Goal: Check status: Check status

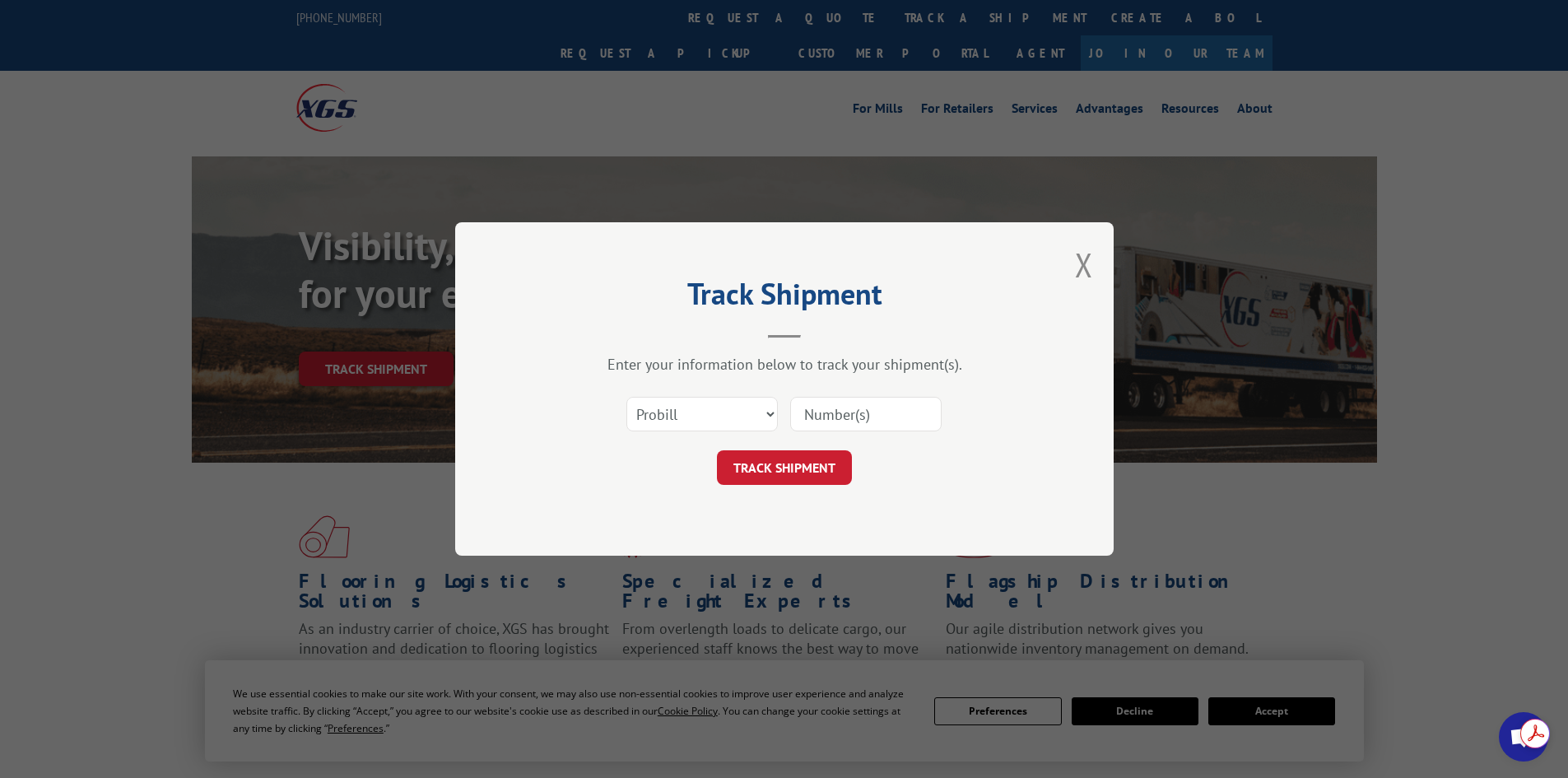
click at [731, 430] on select "Select category... Probill BOL PO" at bounding box center [702, 414] width 151 height 34
select select "po"
click at [626, 397] on select "Select category... Probill BOL PO" at bounding box center [702, 414] width 151 height 34
click at [831, 418] on input at bounding box center [866, 414] width 151 height 34
paste input "48508979"
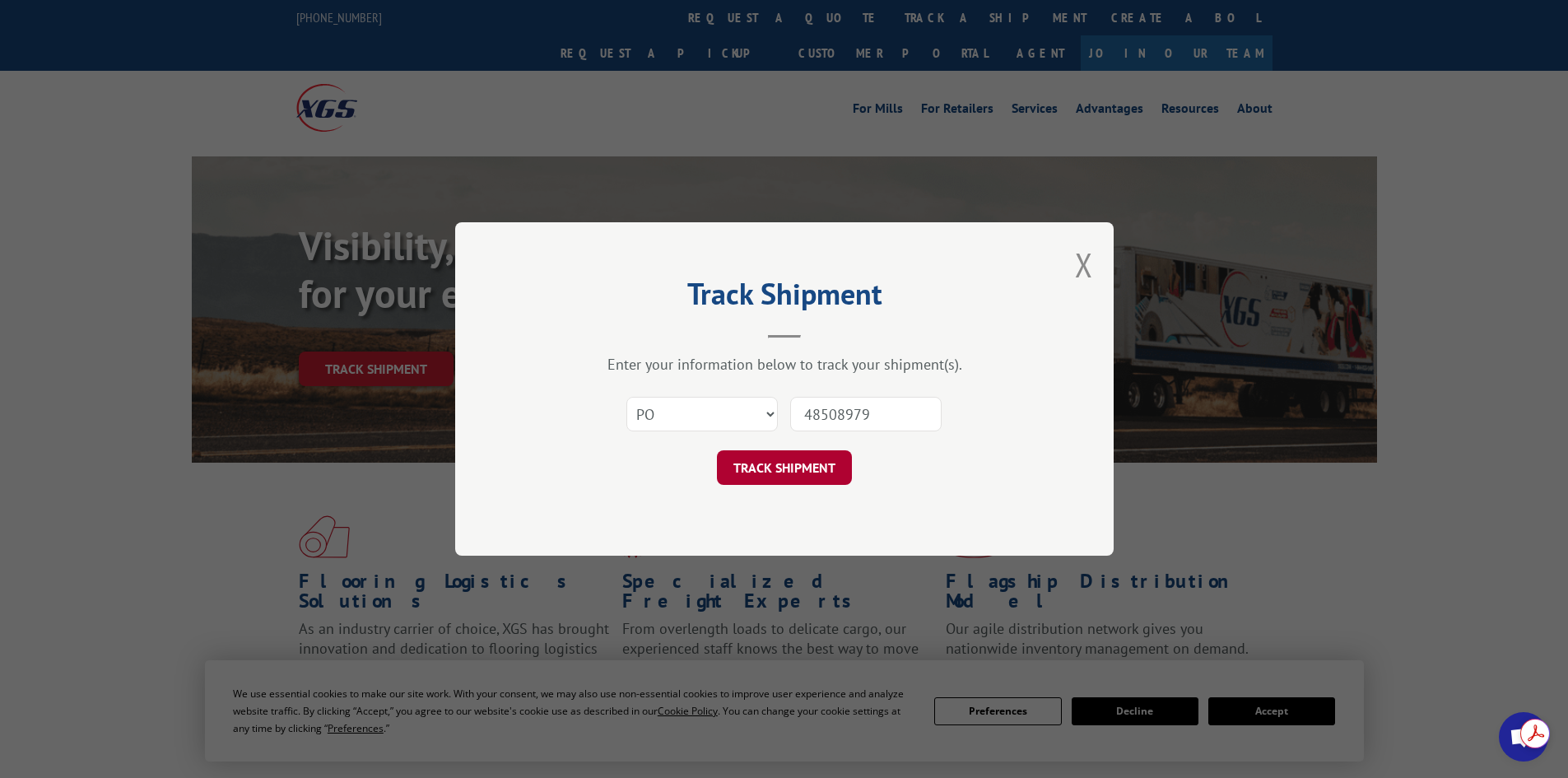
type input "48508979"
click at [766, 465] on button "TRACK SHIPMENT" at bounding box center [784, 468] width 135 height 34
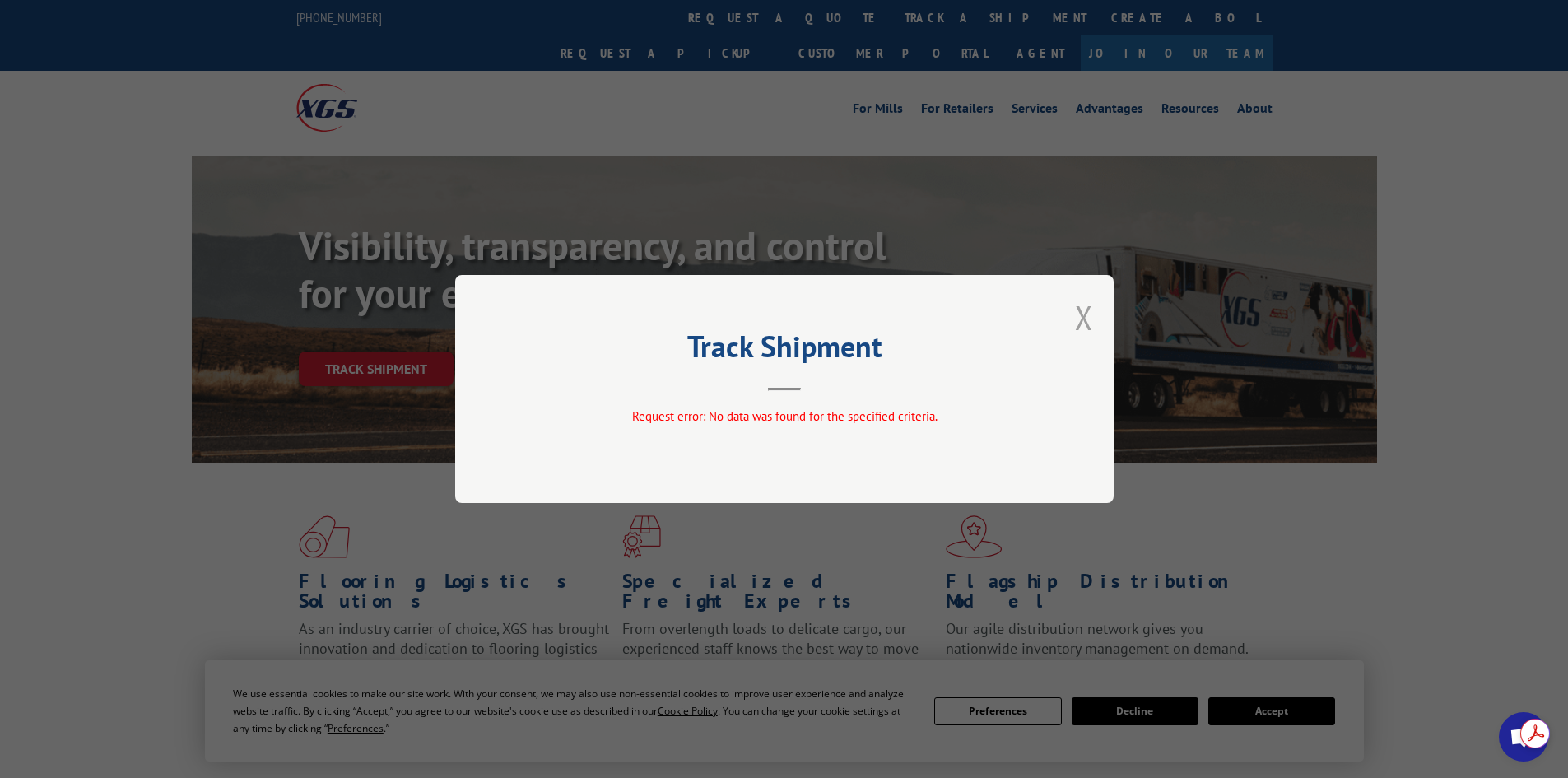
click at [1081, 315] on button "Close modal" at bounding box center [1084, 317] width 18 height 44
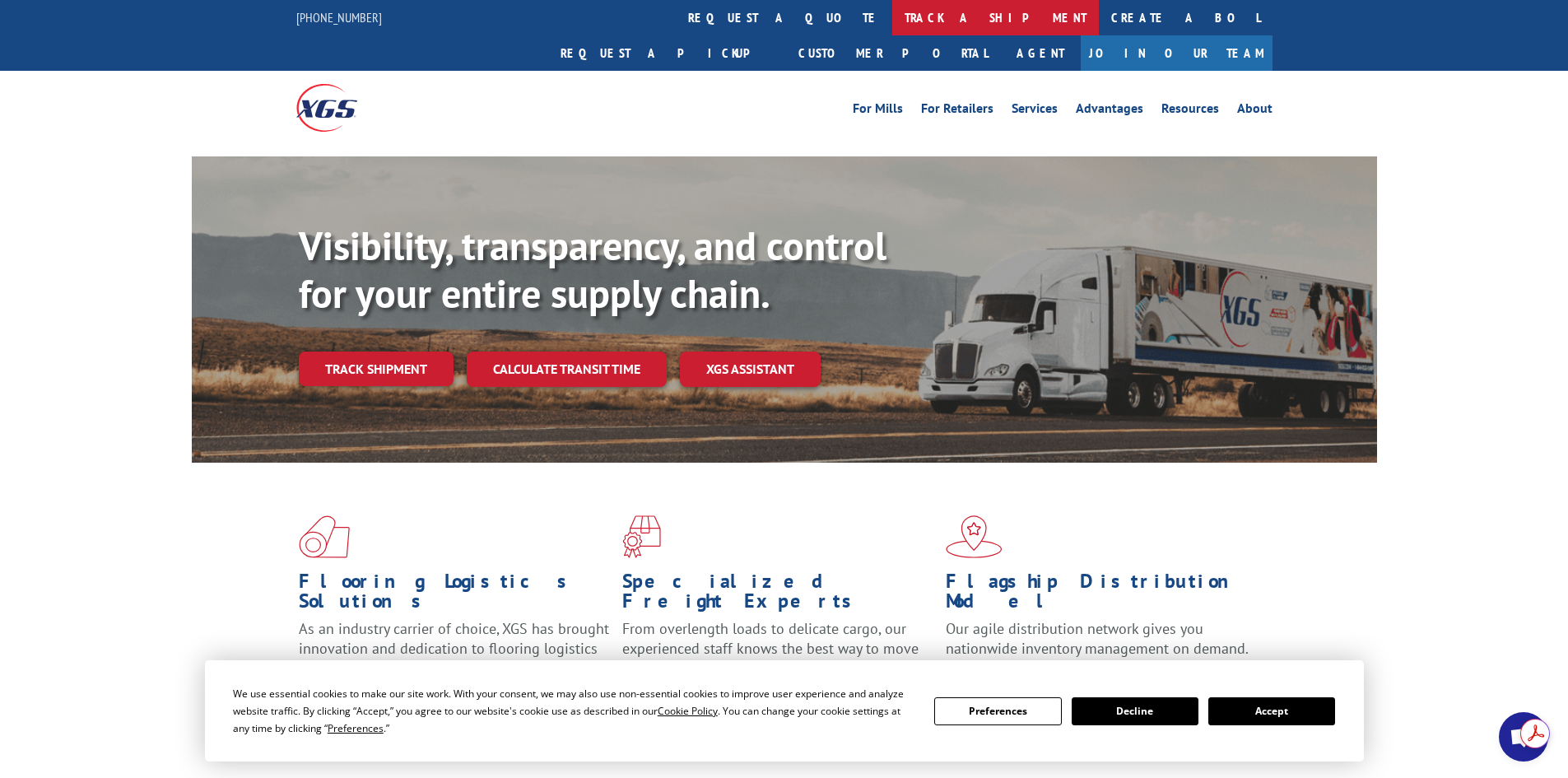
click at [892, 21] on link "track a shipment" at bounding box center [995, 17] width 207 height 35
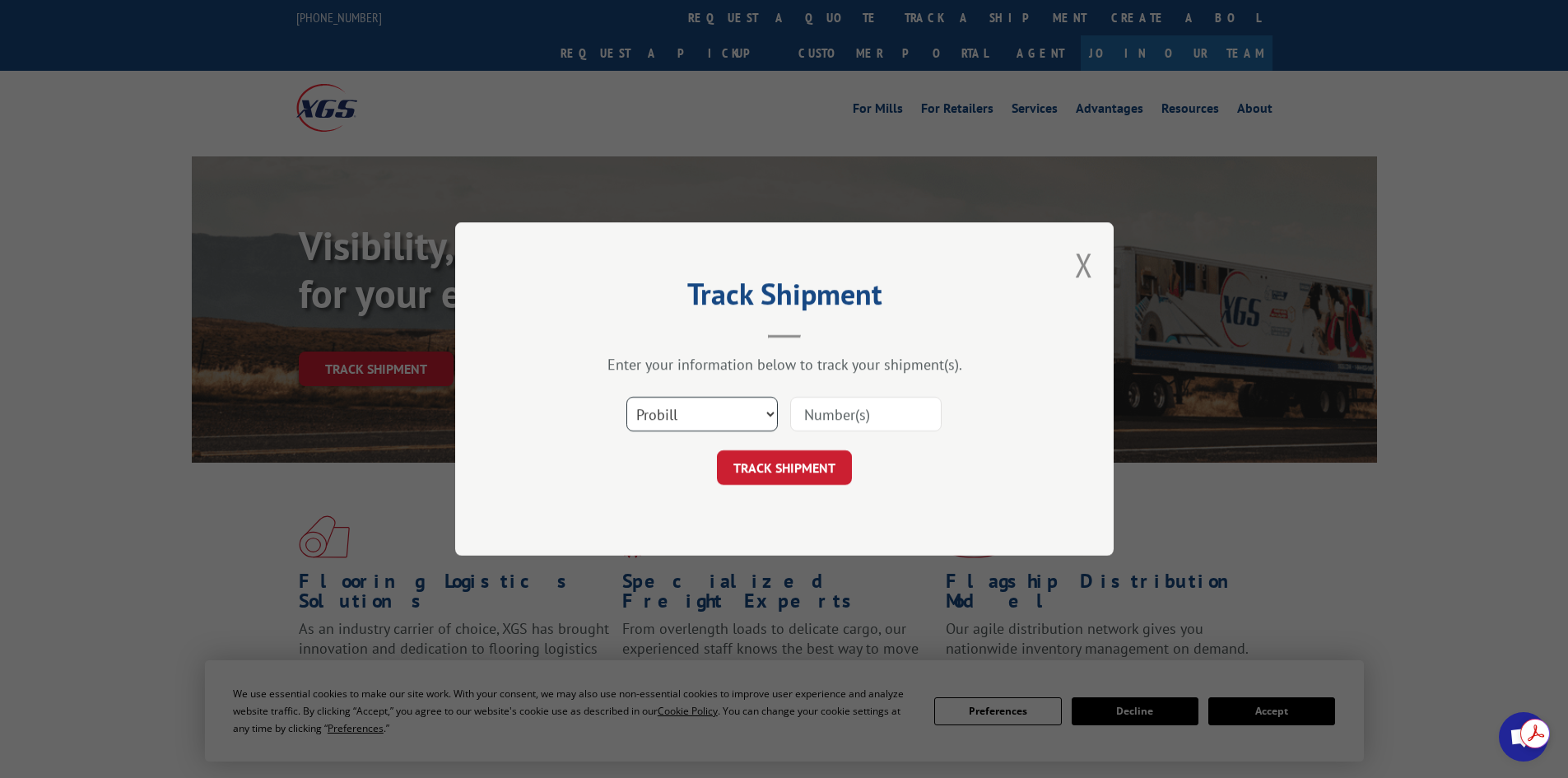
click at [717, 405] on select "Select category... Probill BOL PO" at bounding box center [702, 414] width 151 height 34
select select "po"
click at [626, 397] on select "Select category... Probill BOL PO" at bounding box center [702, 414] width 151 height 34
click at [833, 420] on input at bounding box center [866, 414] width 151 height 34
paste input "35536994"
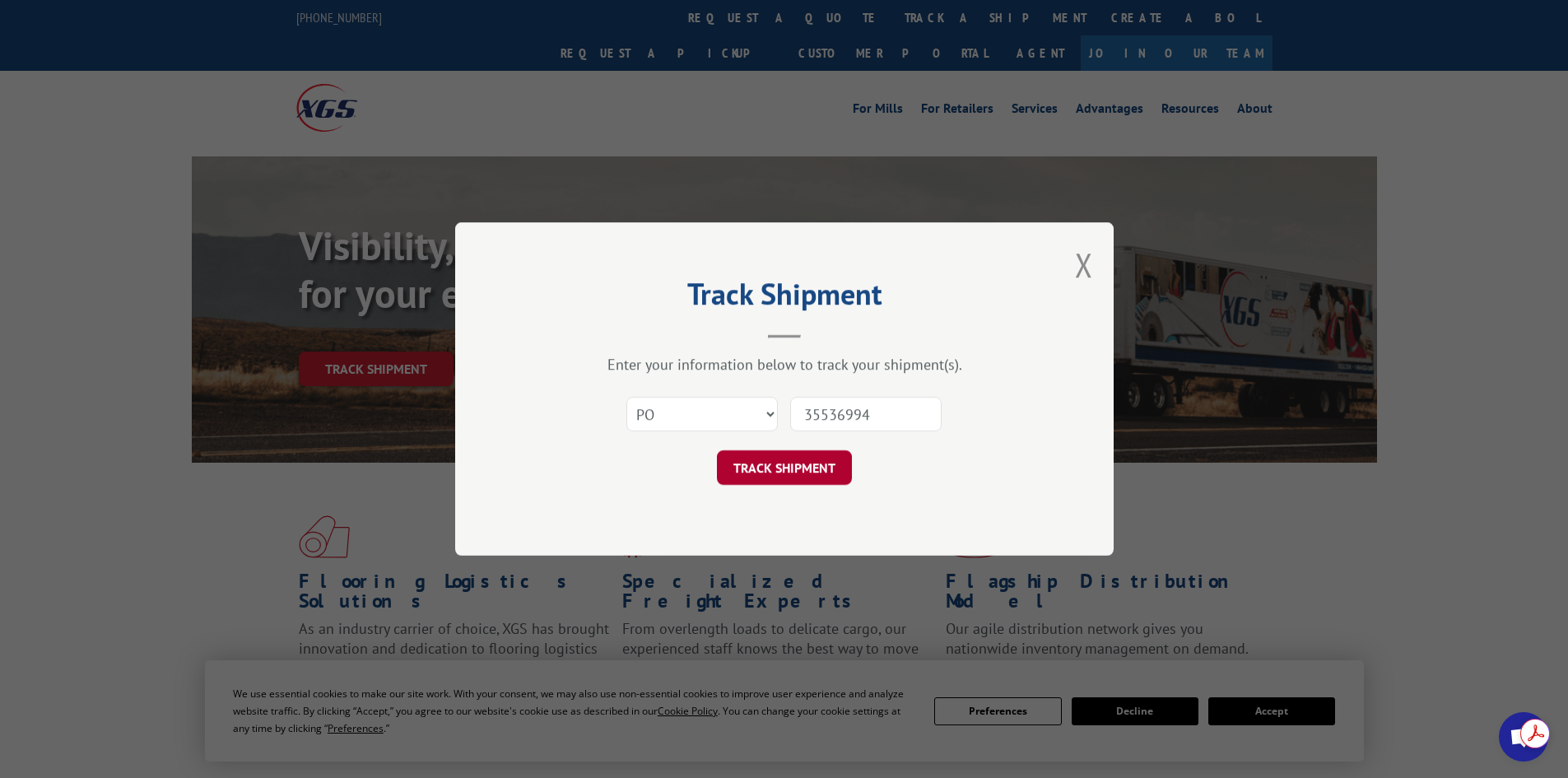
type input "35536994"
click at [784, 466] on button "TRACK SHIPMENT" at bounding box center [784, 468] width 135 height 34
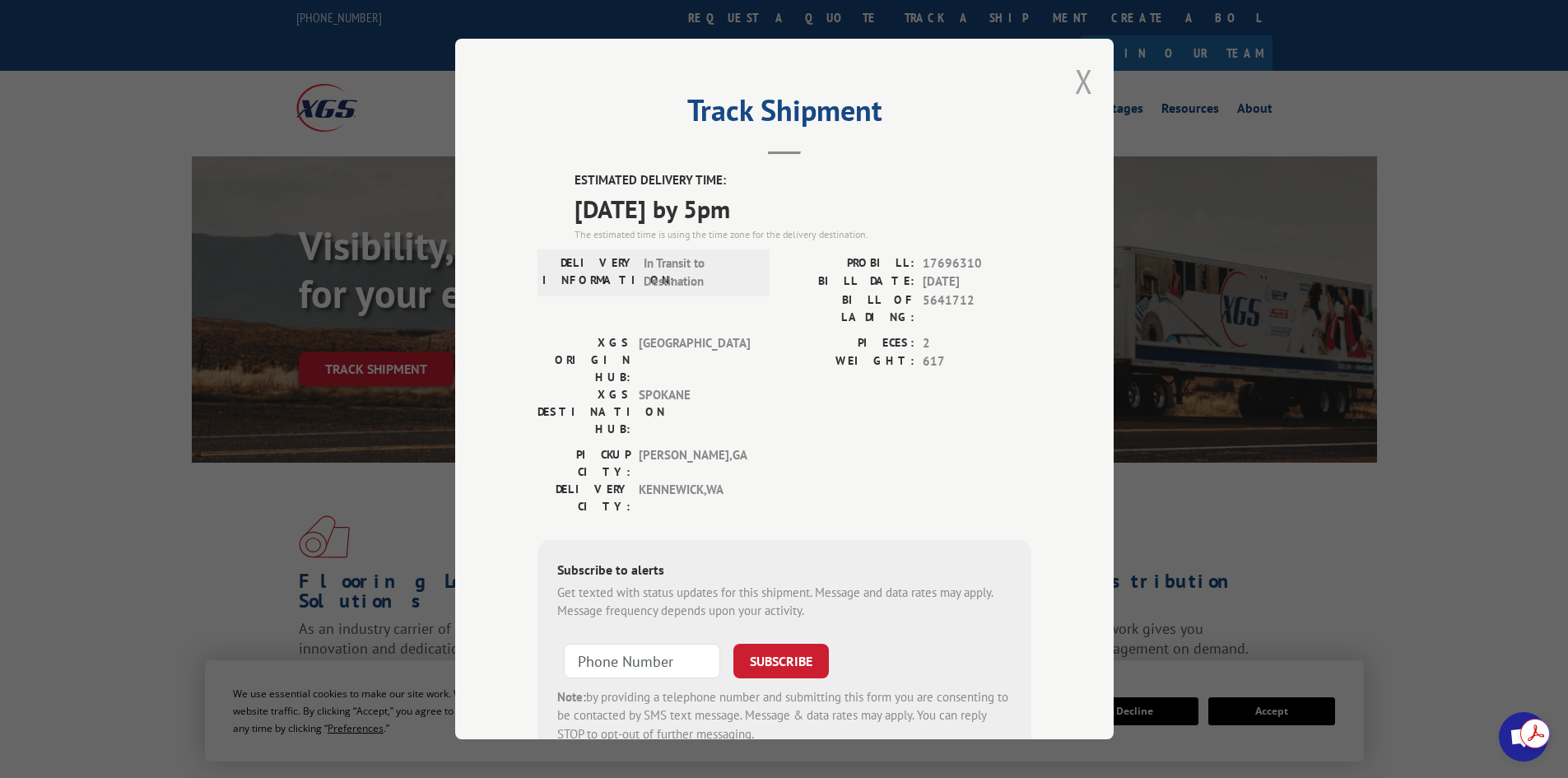
click at [1078, 82] on button "Close modal" at bounding box center [1084, 80] width 18 height 44
